Goal: Task Accomplishment & Management: Use online tool/utility

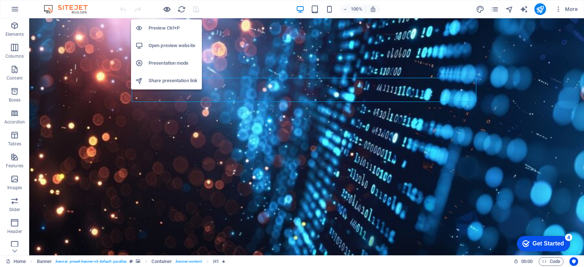
click at [166, 9] on icon "button" at bounding box center [167, 9] width 8 height 8
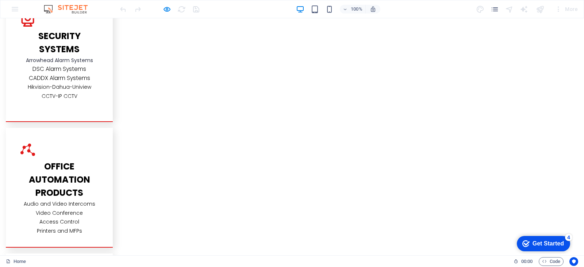
scroll to position [1277, 0]
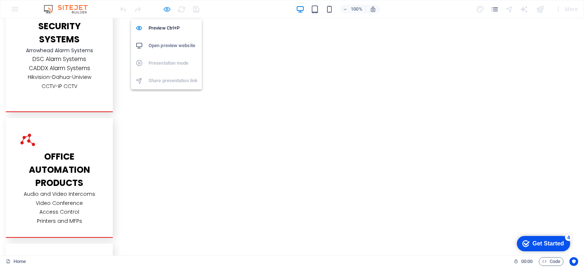
click at [166, 9] on icon "button" at bounding box center [167, 9] width 8 height 8
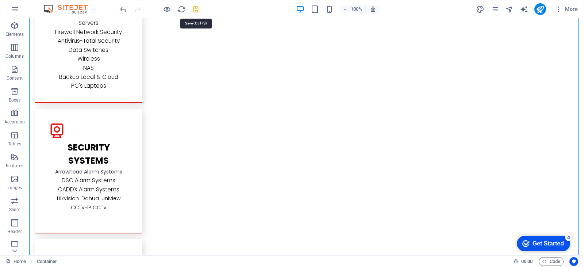
click at [198, 9] on icon "save" at bounding box center [196, 9] width 8 height 8
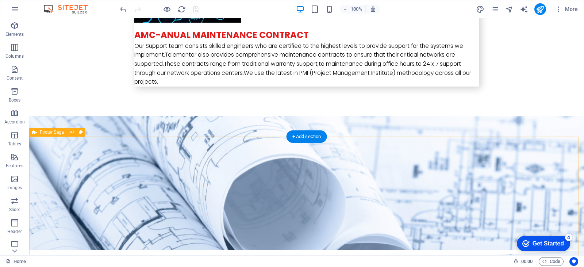
scroll to position [2608, 0]
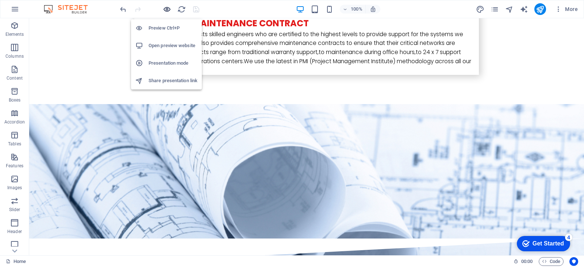
click at [166, 10] on icon "button" at bounding box center [167, 9] width 8 height 8
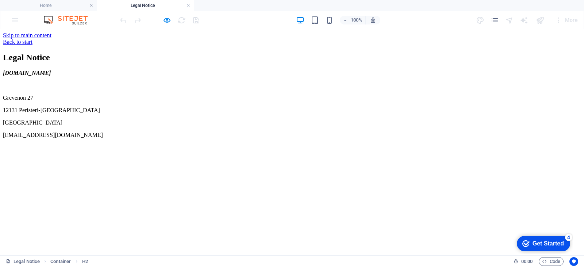
scroll to position [0, 0]
click at [191, 5] on h4 "Legal Notice" at bounding box center [145, 5] width 97 height 8
drag, startPoint x: 187, startPoint y: 5, endPoint x: 191, endPoint y: 89, distance: 84.0
click at [187, 5] on link at bounding box center [188, 5] width 4 height 7
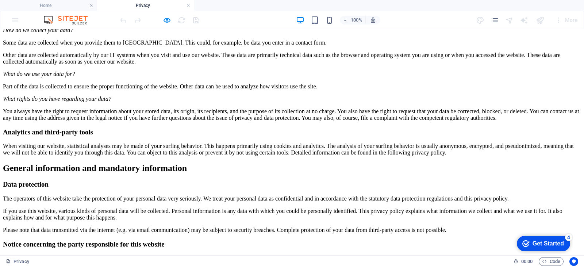
scroll to position [0, 0]
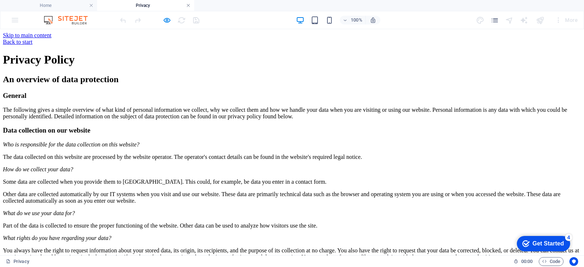
click at [188, 5] on link at bounding box center [188, 5] width 4 height 7
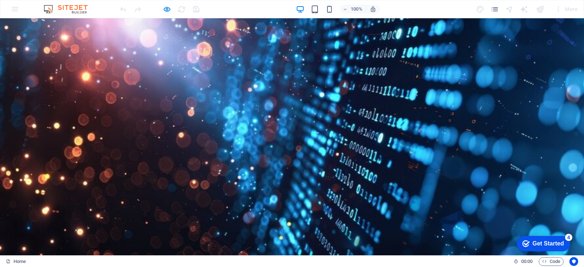
drag, startPoint x: 580, startPoint y: 235, endPoint x: 566, endPoint y: 33, distance: 202.3
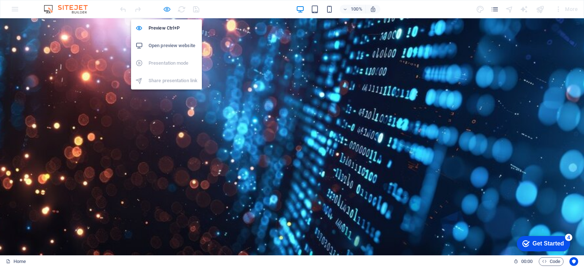
click at [167, 10] on icon "button" at bounding box center [167, 9] width 8 height 8
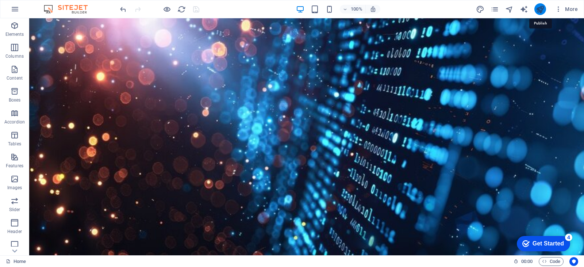
click at [539, 5] on icon "publish" at bounding box center [540, 9] width 8 height 8
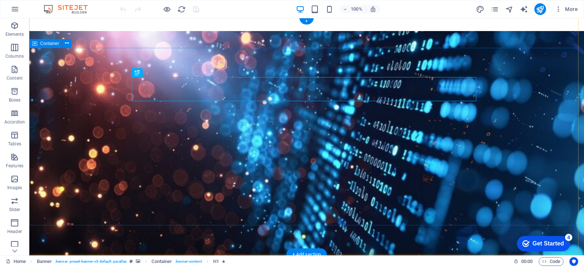
scroll to position [36, 0]
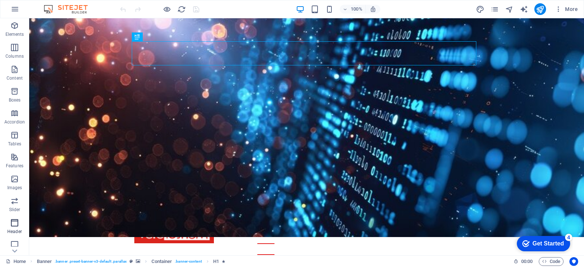
click at [15, 222] on icon "button" at bounding box center [14, 222] width 9 height 9
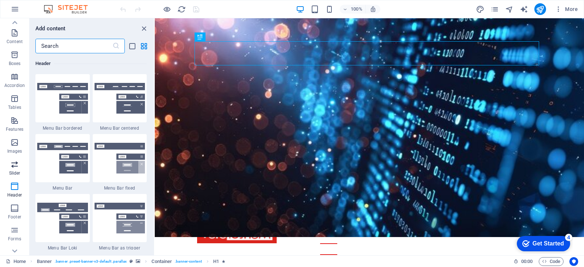
click at [11, 166] on icon "button" at bounding box center [14, 164] width 9 height 9
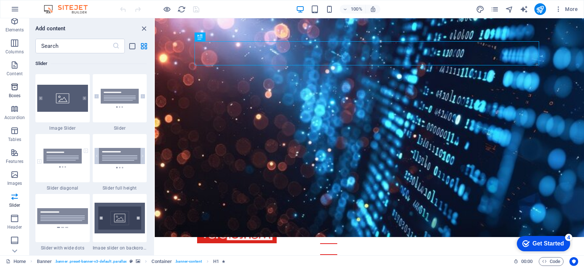
scroll to position [0, 0]
click at [13, 24] on icon "button" at bounding box center [14, 25] width 9 height 9
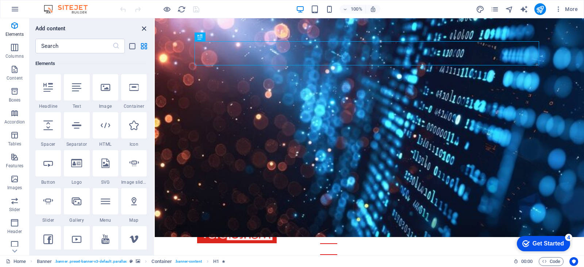
click at [143, 27] on icon "close panel" at bounding box center [144, 28] width 8 height 8
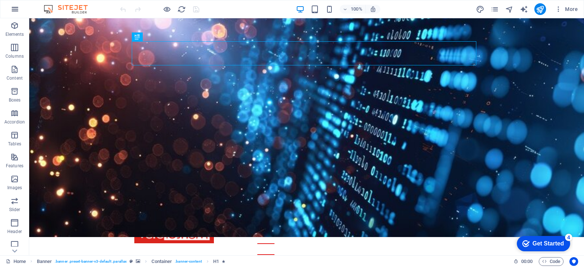
click at [15, 7] on icon "button" at bounding box center [15, 9] width 9 height 9
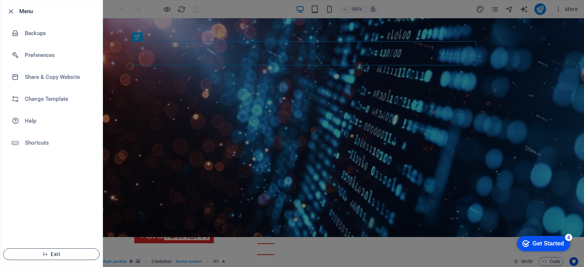
click at [55, 250] on button "Exit" at bounding box center [51, 254] width 96 height 12
